Goal: Information Seeking & Learning: Find specific page/section

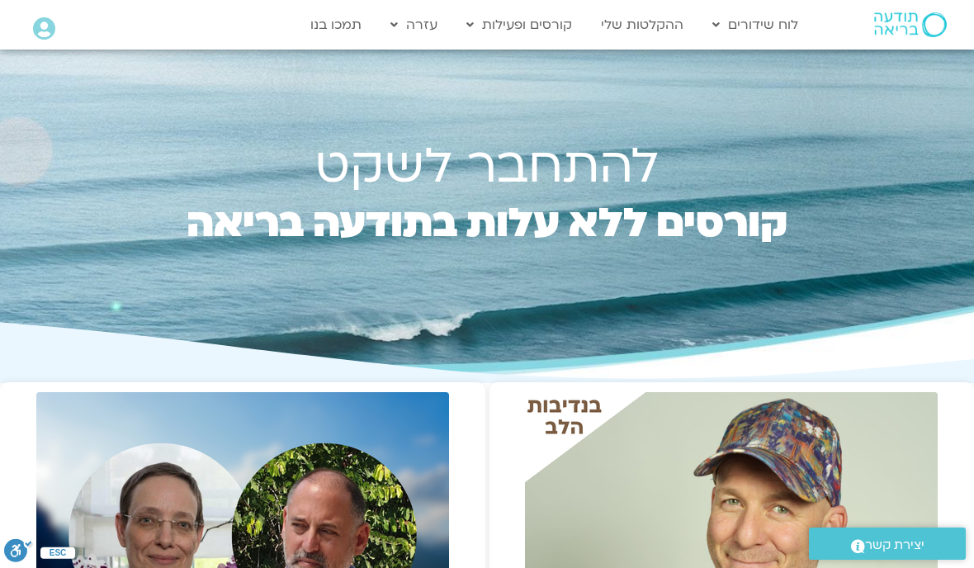
click at [657, 38] on link "ההקלטות שלי" at bounding box center [642, 24] width 99 height 31
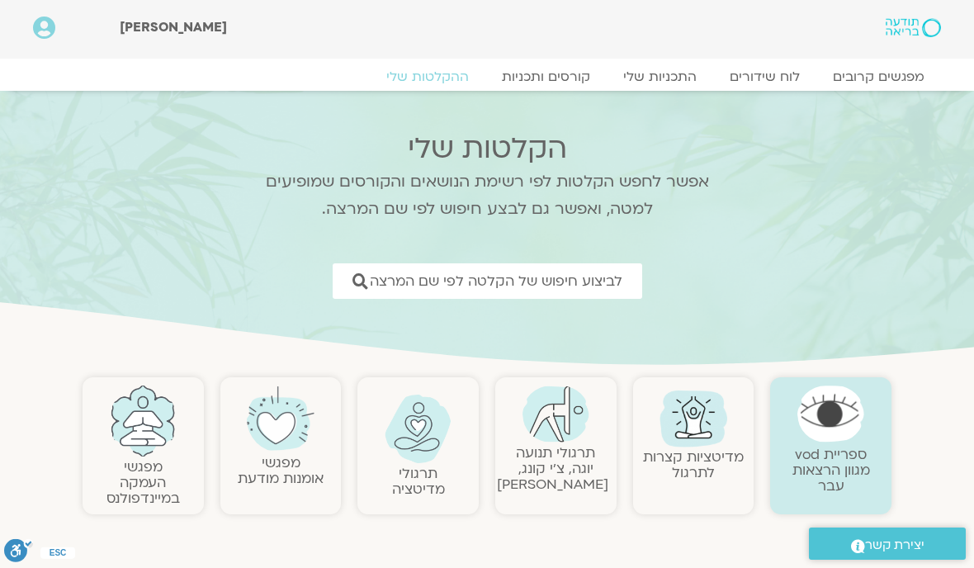
click at [611, 286] on span "לביצוע חיפוש של הקלטה לפי שם המרצה" at bounding box center [496, 281] width 253 height 16
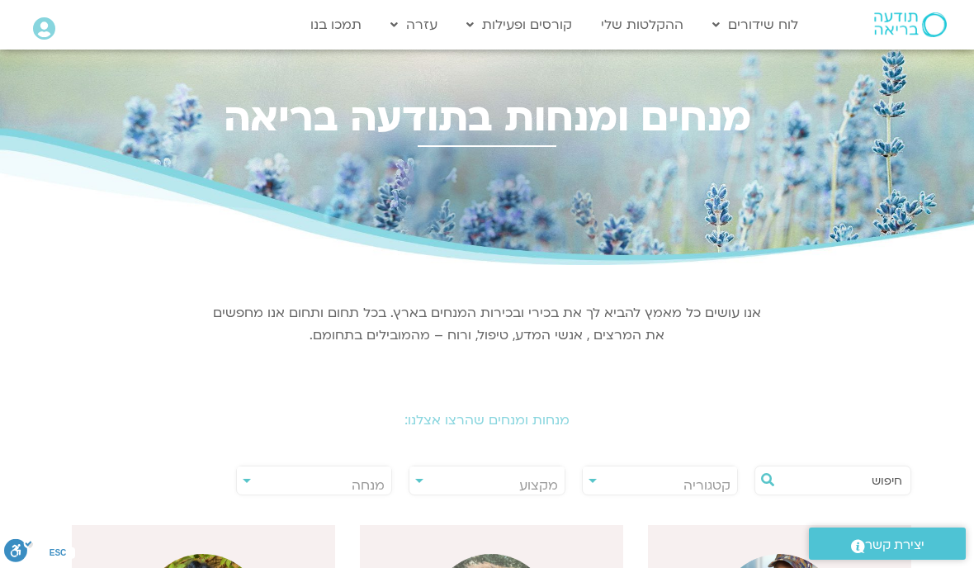
scroll to position [0, -1]
click at [384, 483] on span "מנחה" at bounding box center [368, 485] width 33 height 18
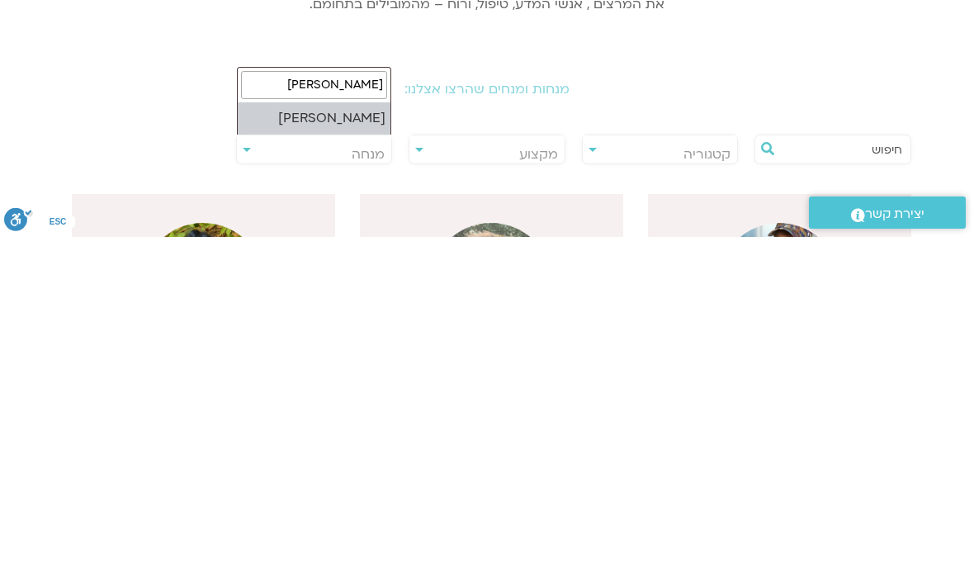
type input "רון אלון"
select select "*****"
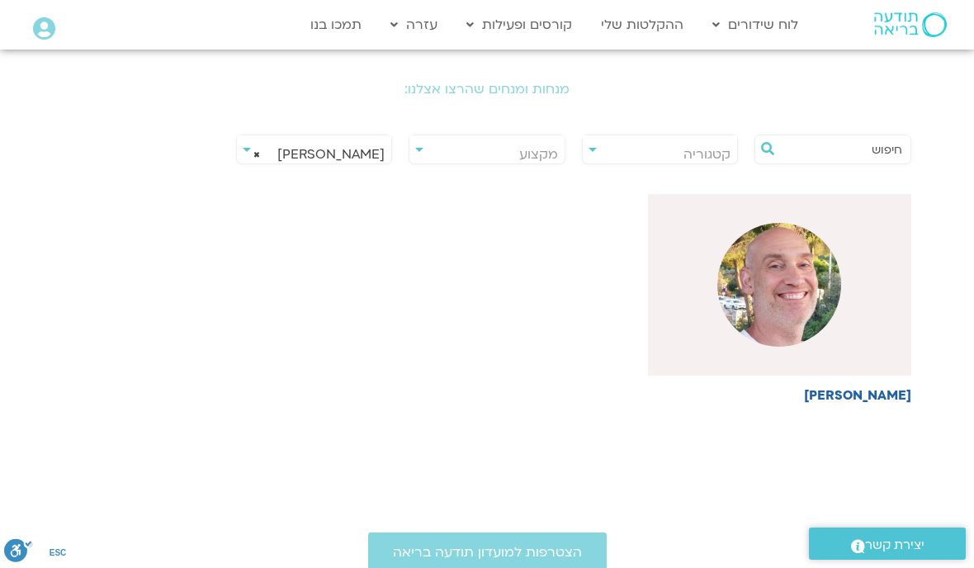
click at [798, 287] on img at bounding box center [780, 285] width 124 height 124
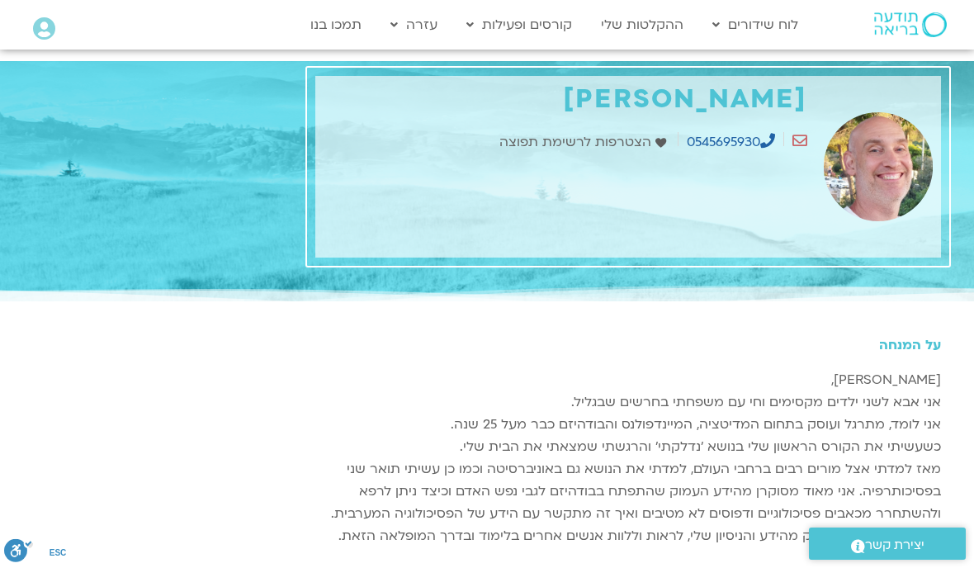
click at [891, 174] on img at bounding box center [878, 166] width 109 height 165
click at [875, 167] on img at bounding box center [878, 166] width 109 height 165
click at [840, 464] on div "מאז למדתי אצל מורים רבים ברחבי העולם, למדתי את הנושא גם באוניברסיטה וכמו כן עשי…" at bounding box center [628, 491] width 626 height 67
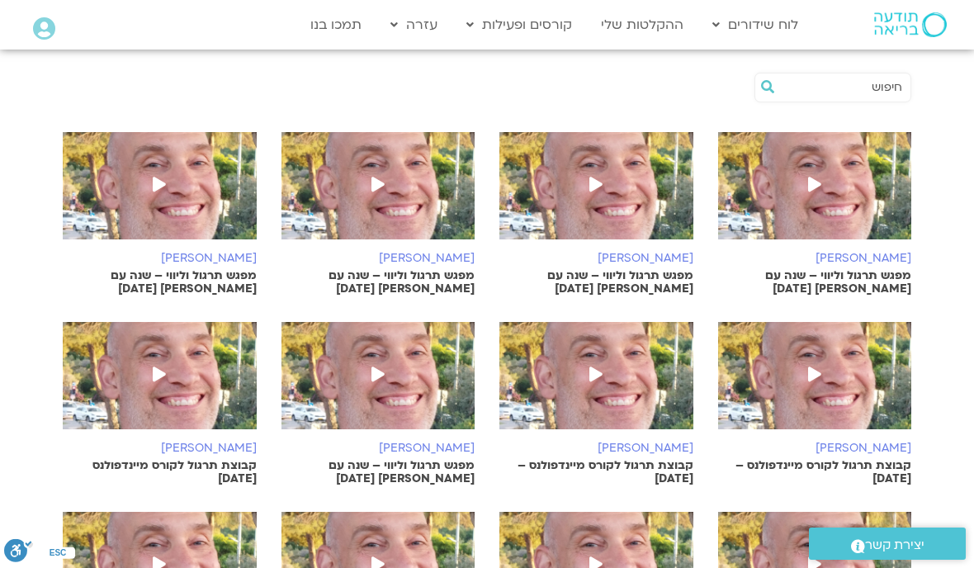
scroll to position [593, 0]
click at [168, 182] on span at bounding box center [159, 187] width 30 height 30
